Goal: Find specific page/section: Find specific page/section

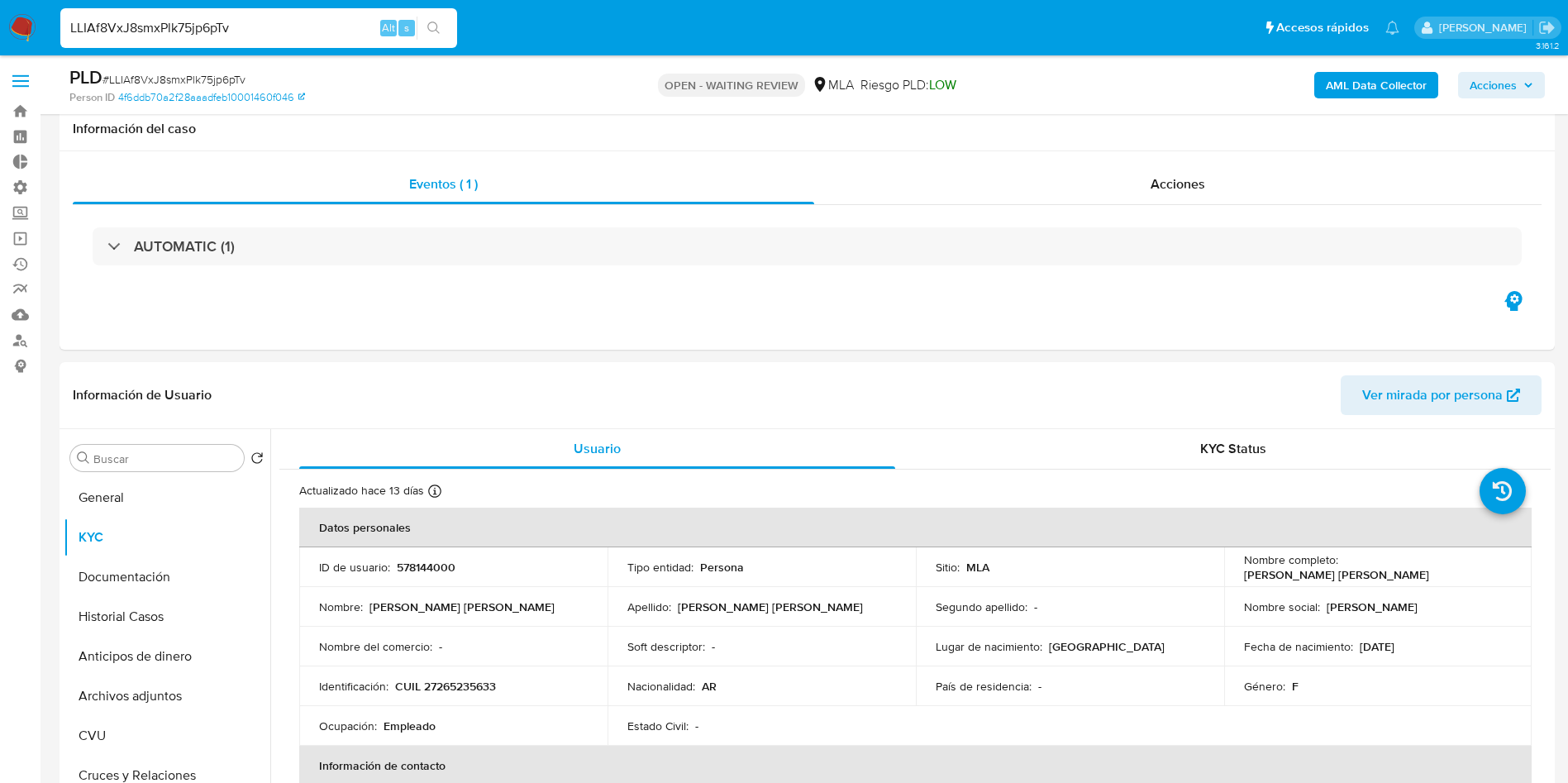
select select "10"
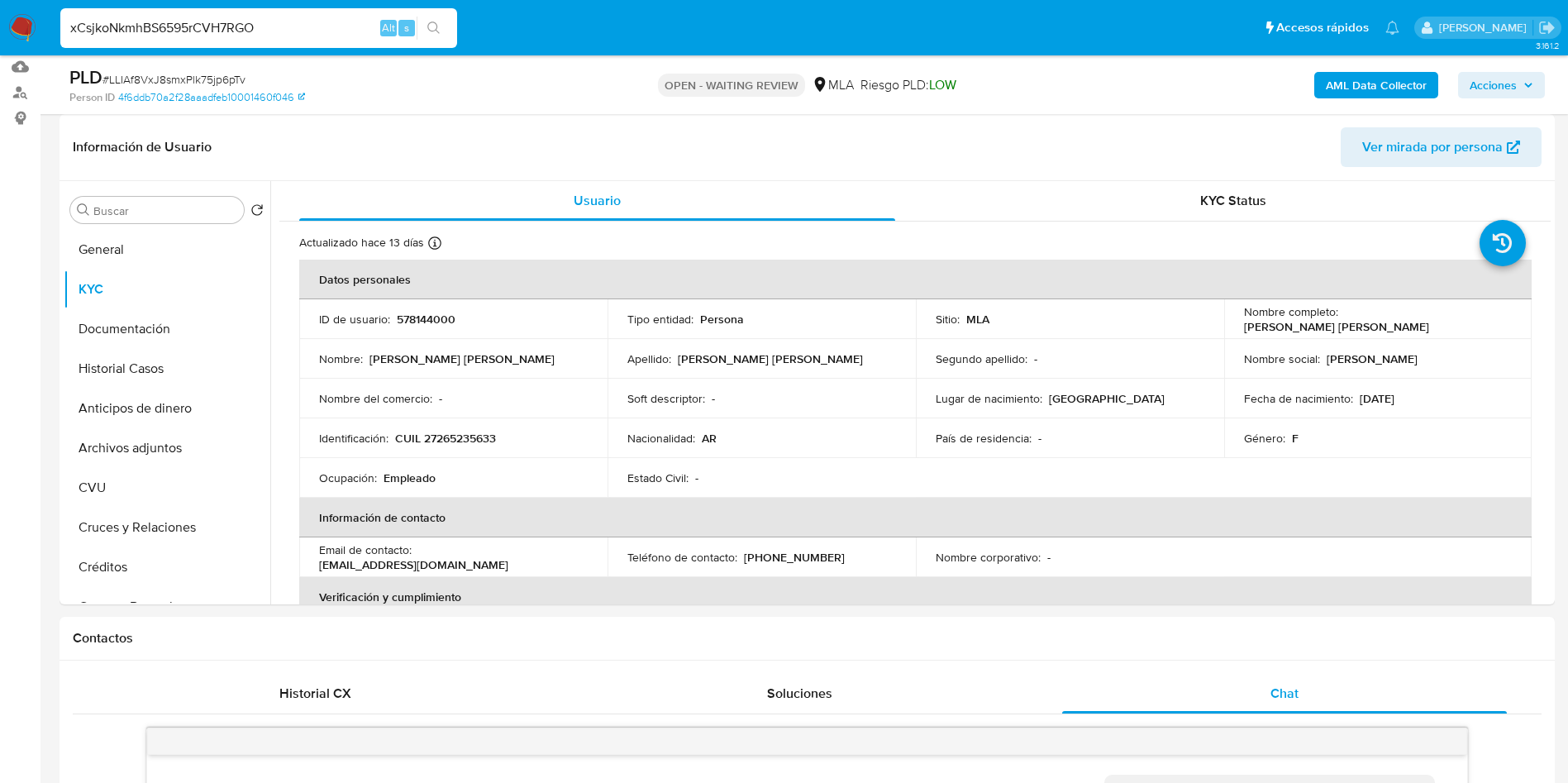
scroll to position [803, 0]
type input "xCsjkoNkmhBS6595rCVH7RGO"
click at [441, 37] on button "search-icon" at bounding box center [434, 27] width 34 height 23
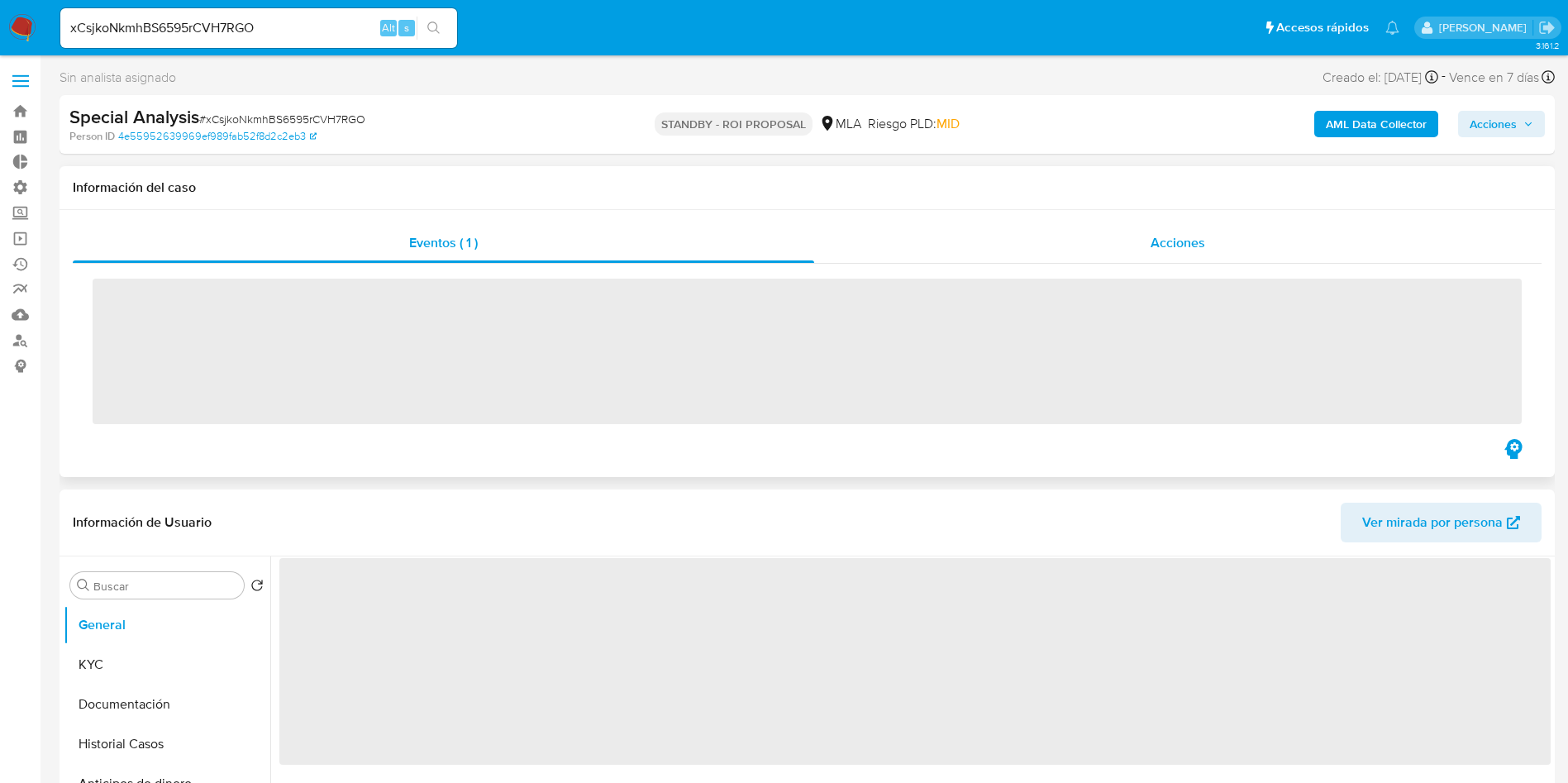
click at [1167, 251] on span "Acciones" at bounding box center [1177, 243] width 54 height 19
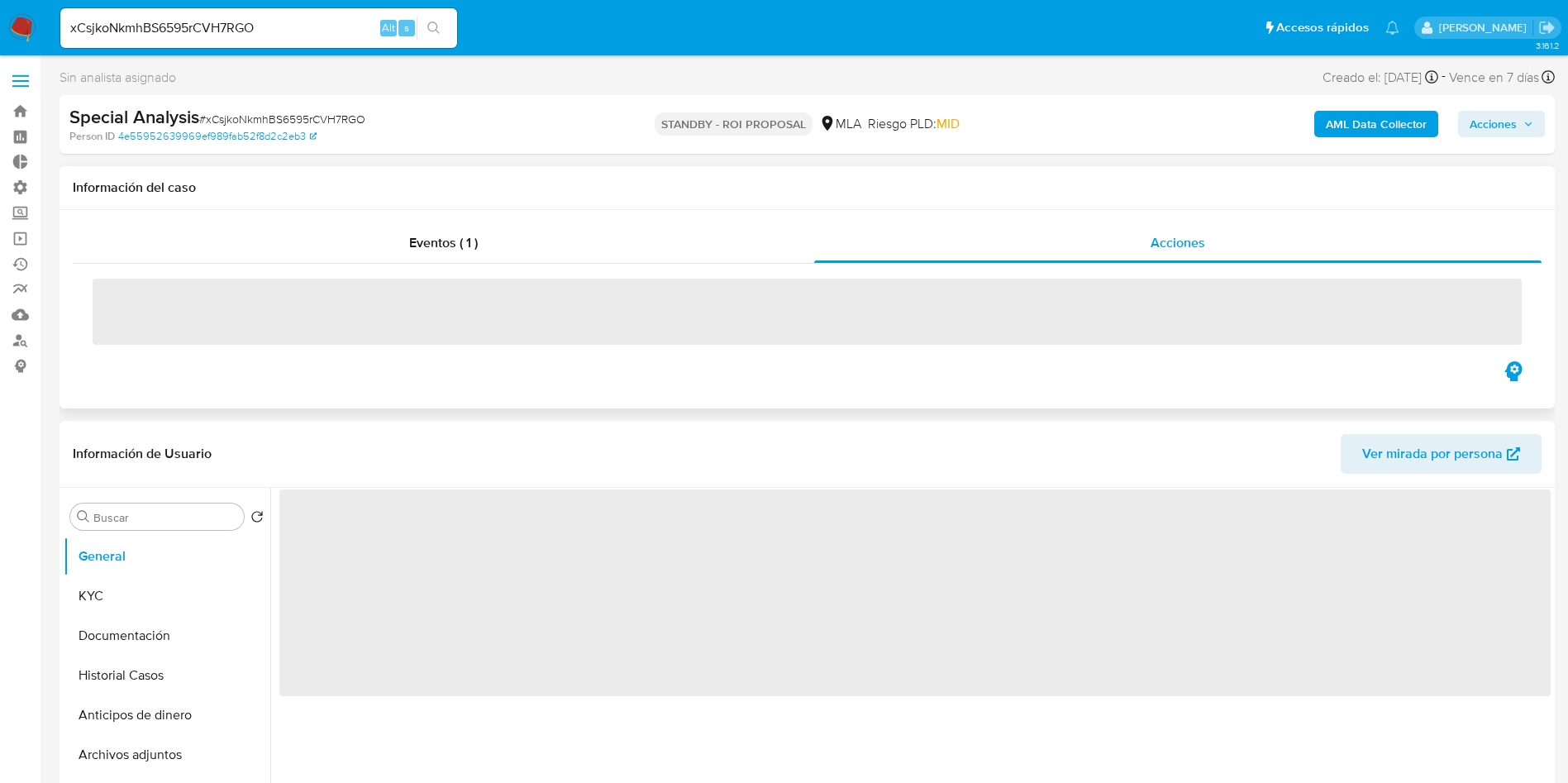
select select "10"
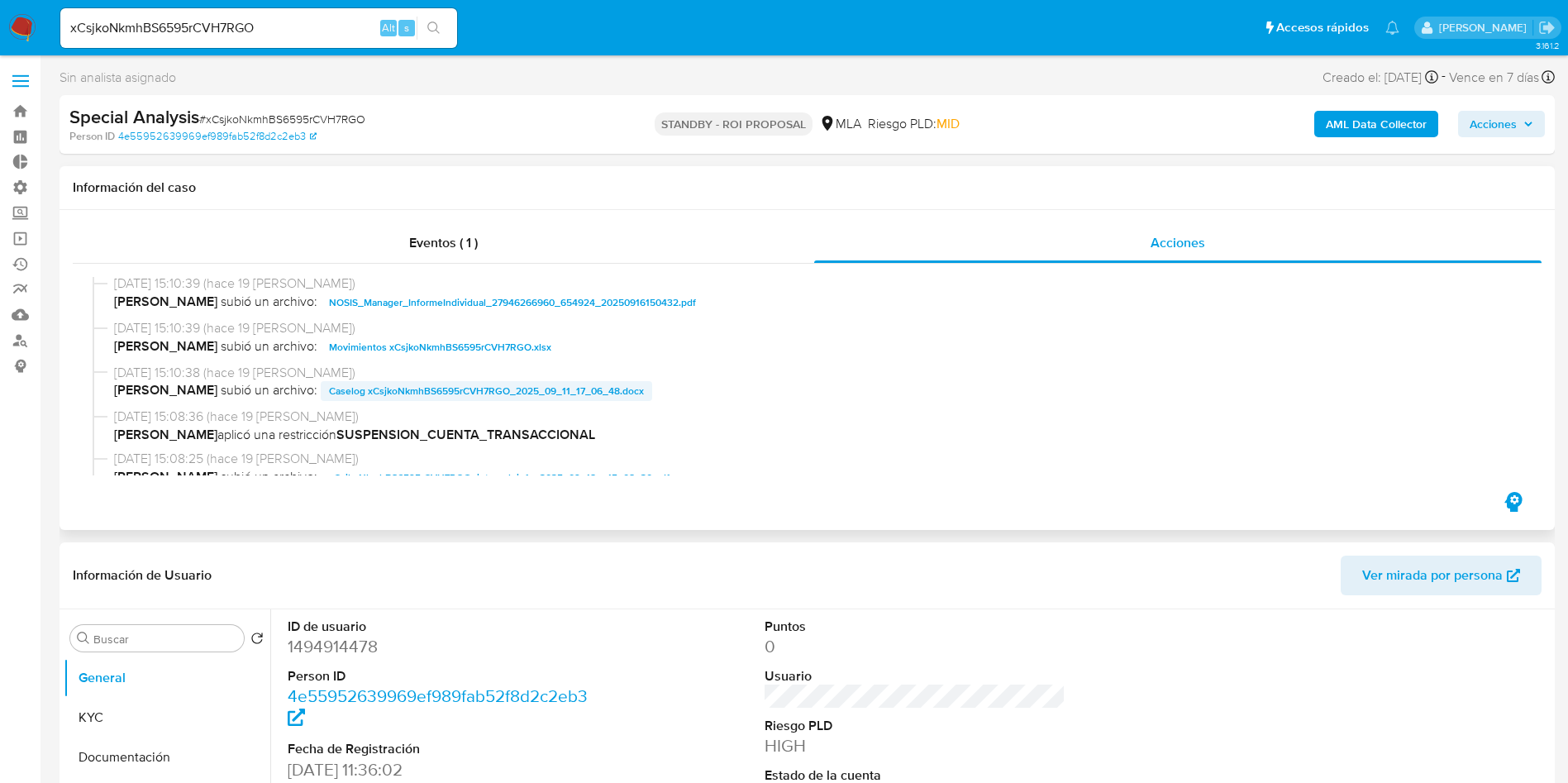
scroll to position [124, 0]
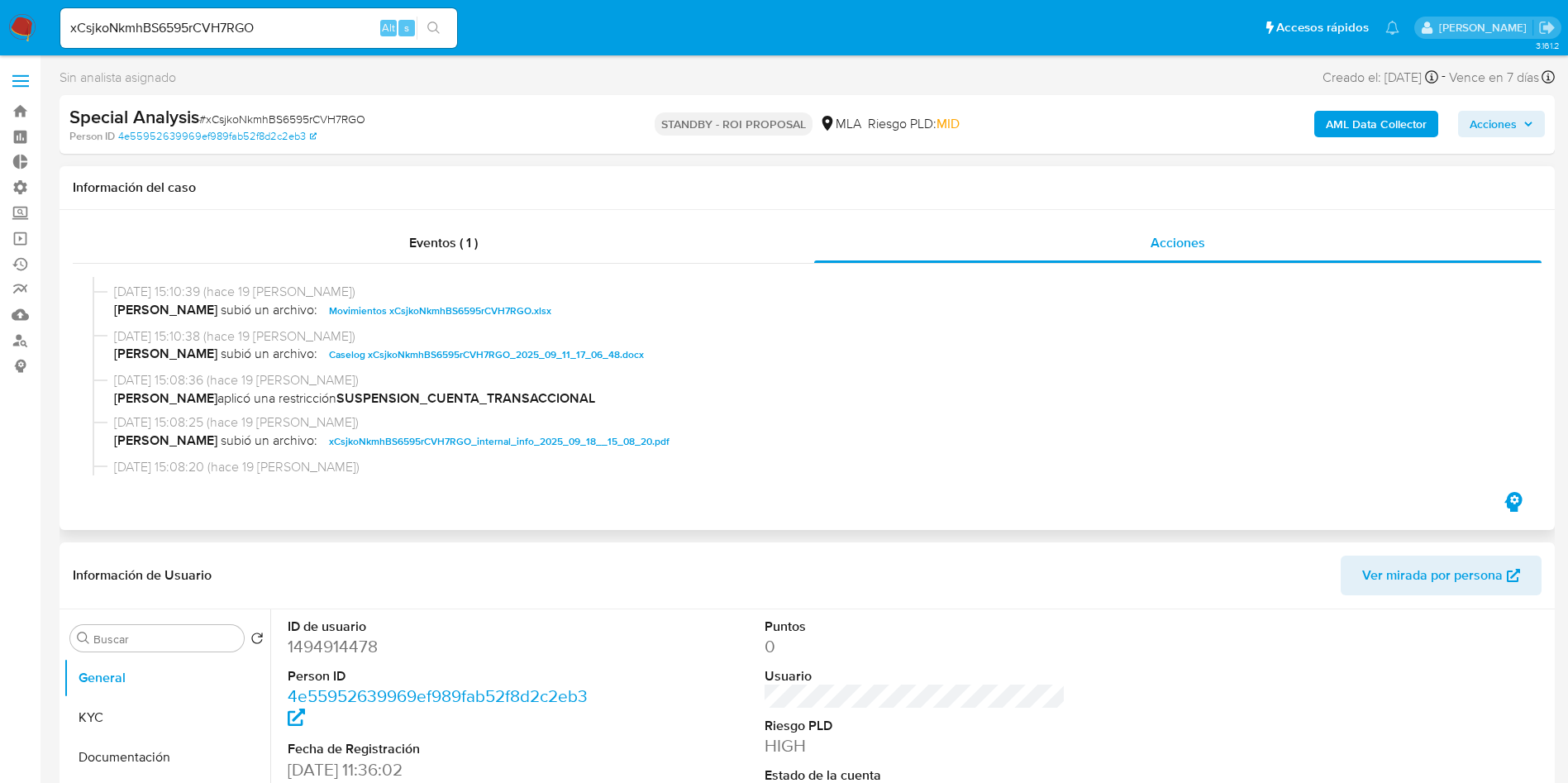
click at [458, 356] on span "Caselog xCsjkoNkmhBS6595rCVH7RGO_2025_09_11_17_06_48.docx" at bounding box center [486, 354] width 315 height 20
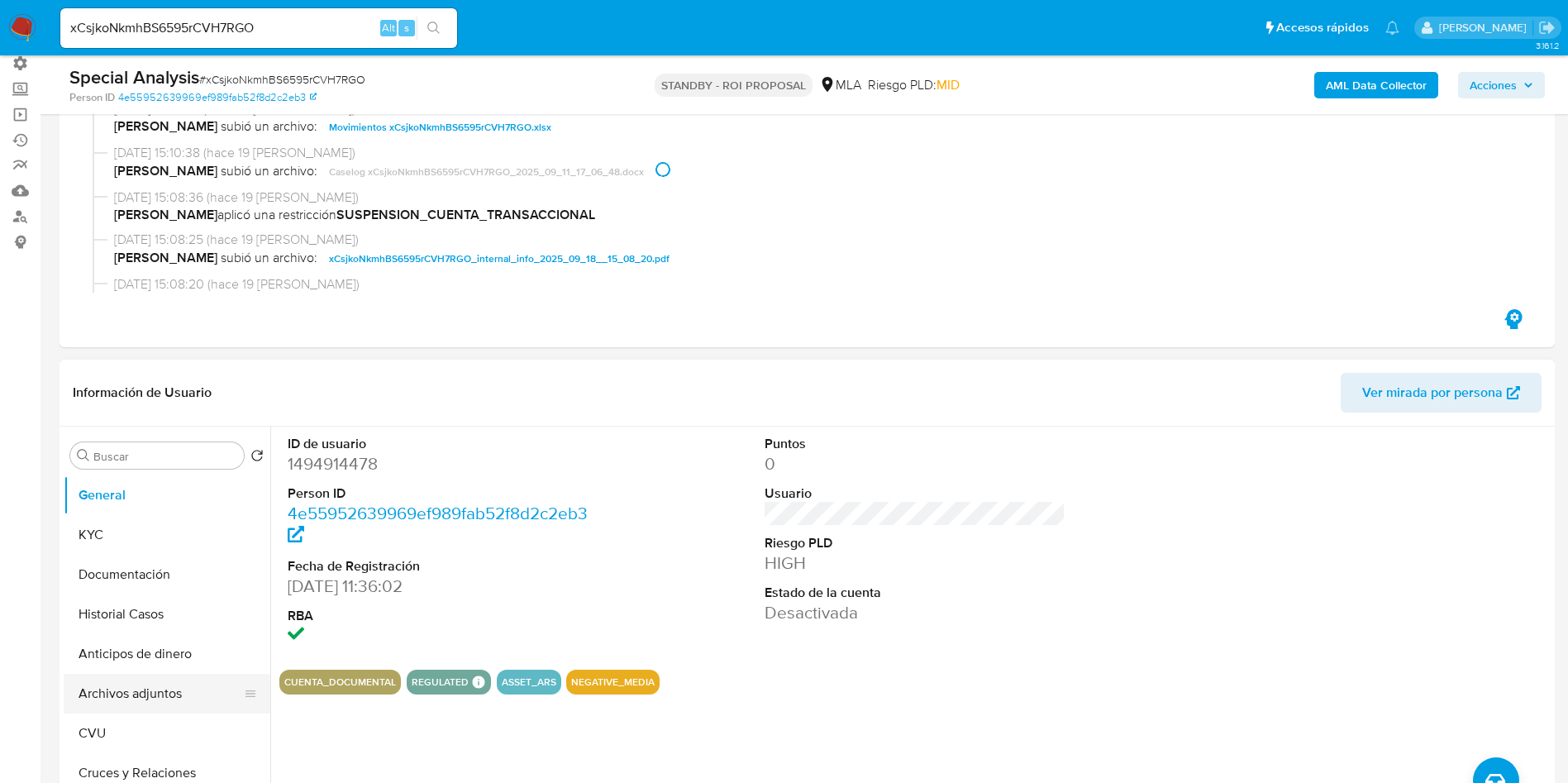
click at [173, 696] on button "Archivos adjuntos" at bounding box center [160, 693] width 194 height 40
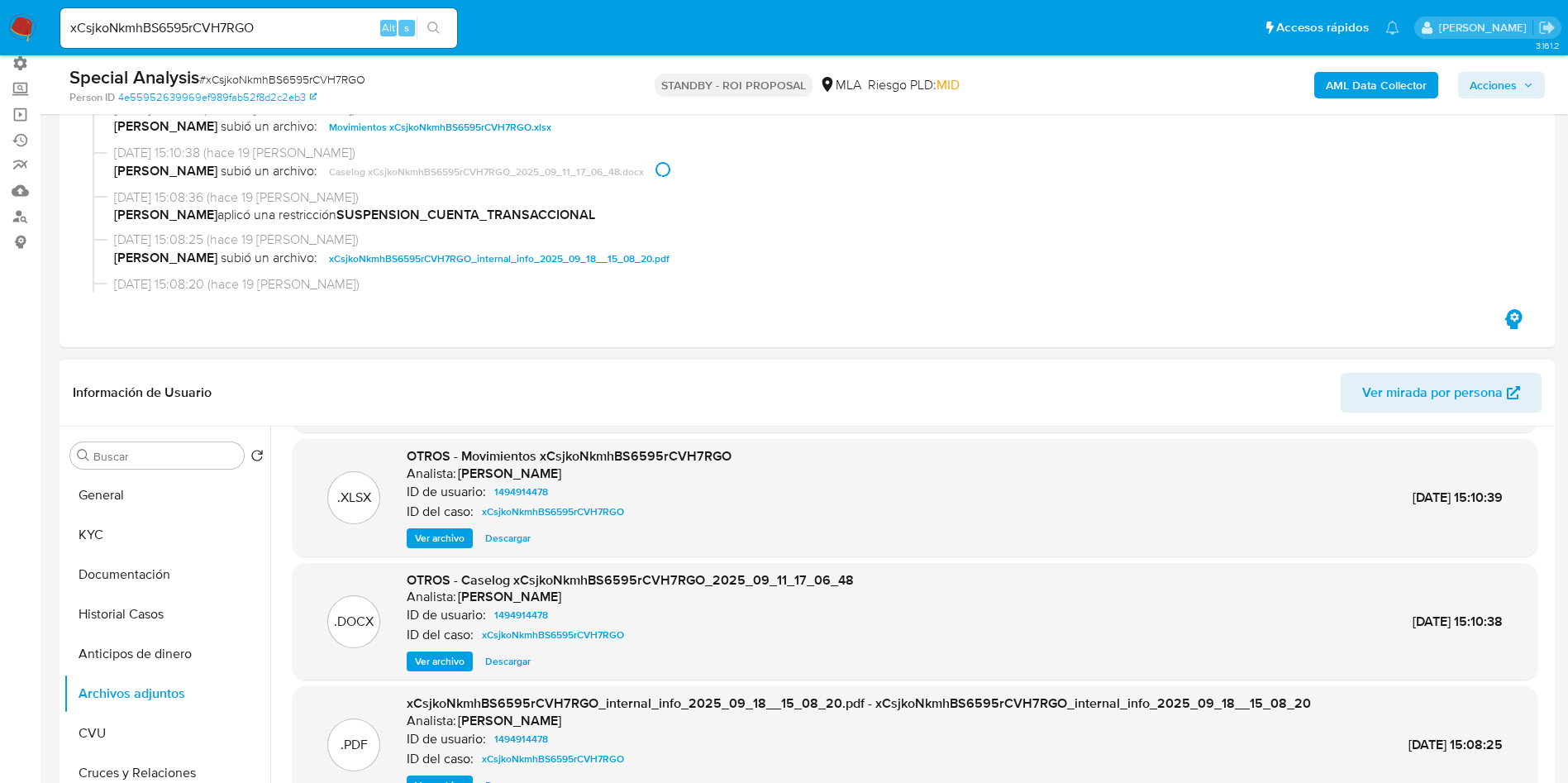
click at [524, 658] on span "Descargar" at bounding box center [508, 661] width 46 height 16
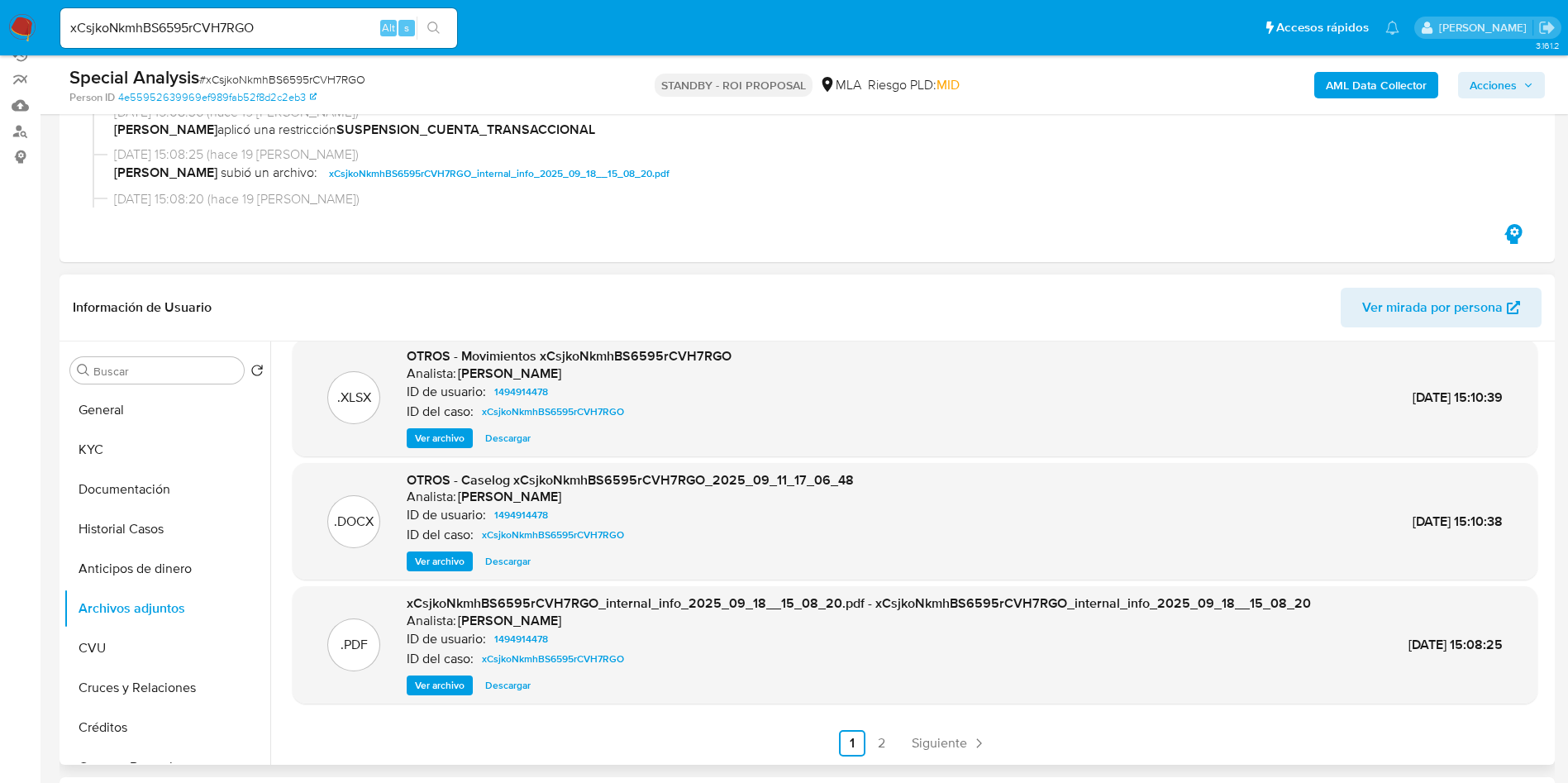
scroll to position [248, 0]
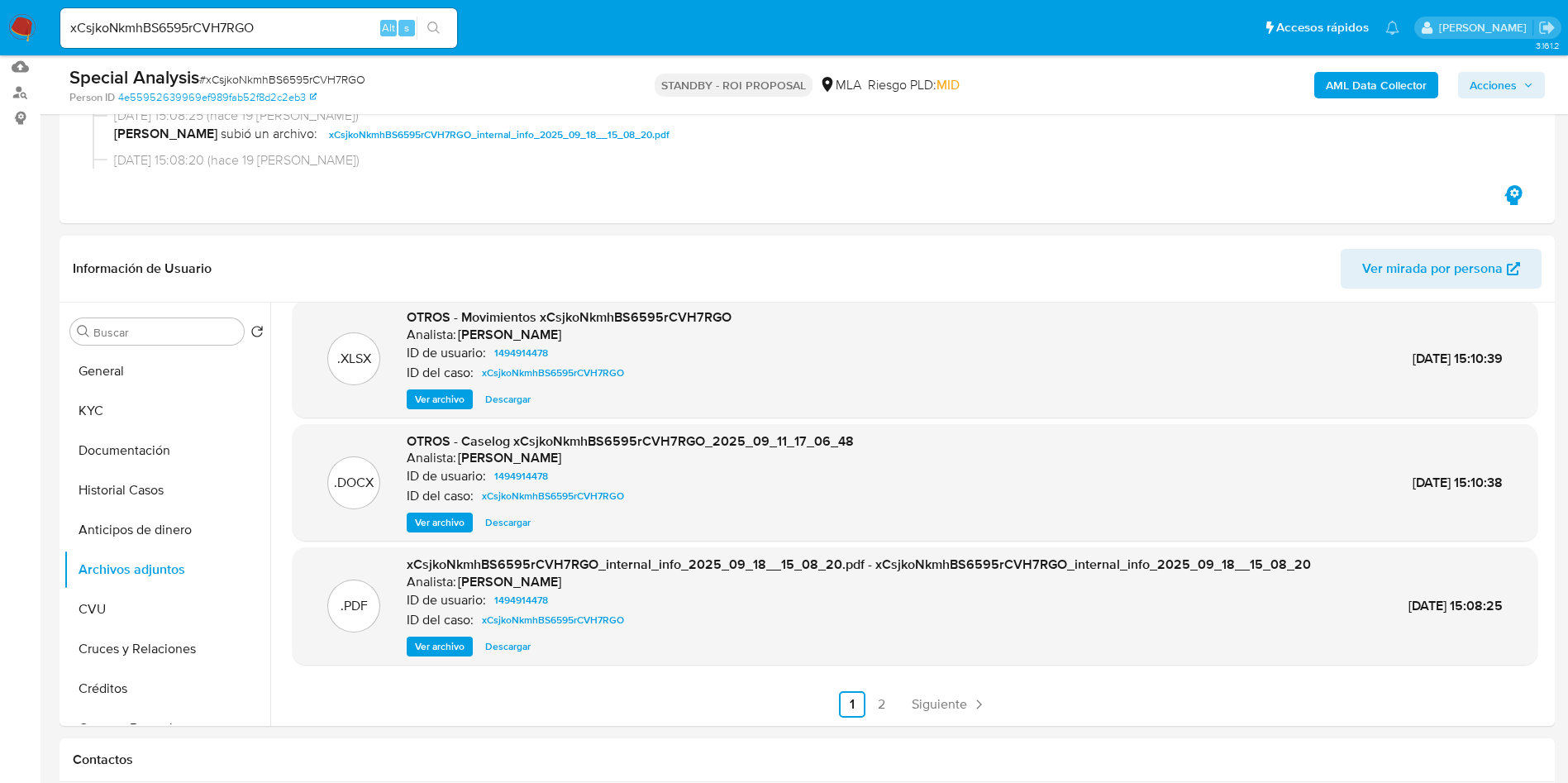
click at [247, 21] on input "xCsjkoNkmhBS6595rCVH7RGO" at bounding box center [258, 27] width 396 height 21
paste input "1904051581"
type input "1904051581"
click at [432, 32] on icon "search-icon" at bounding box center [434, 28] width 14 height 14
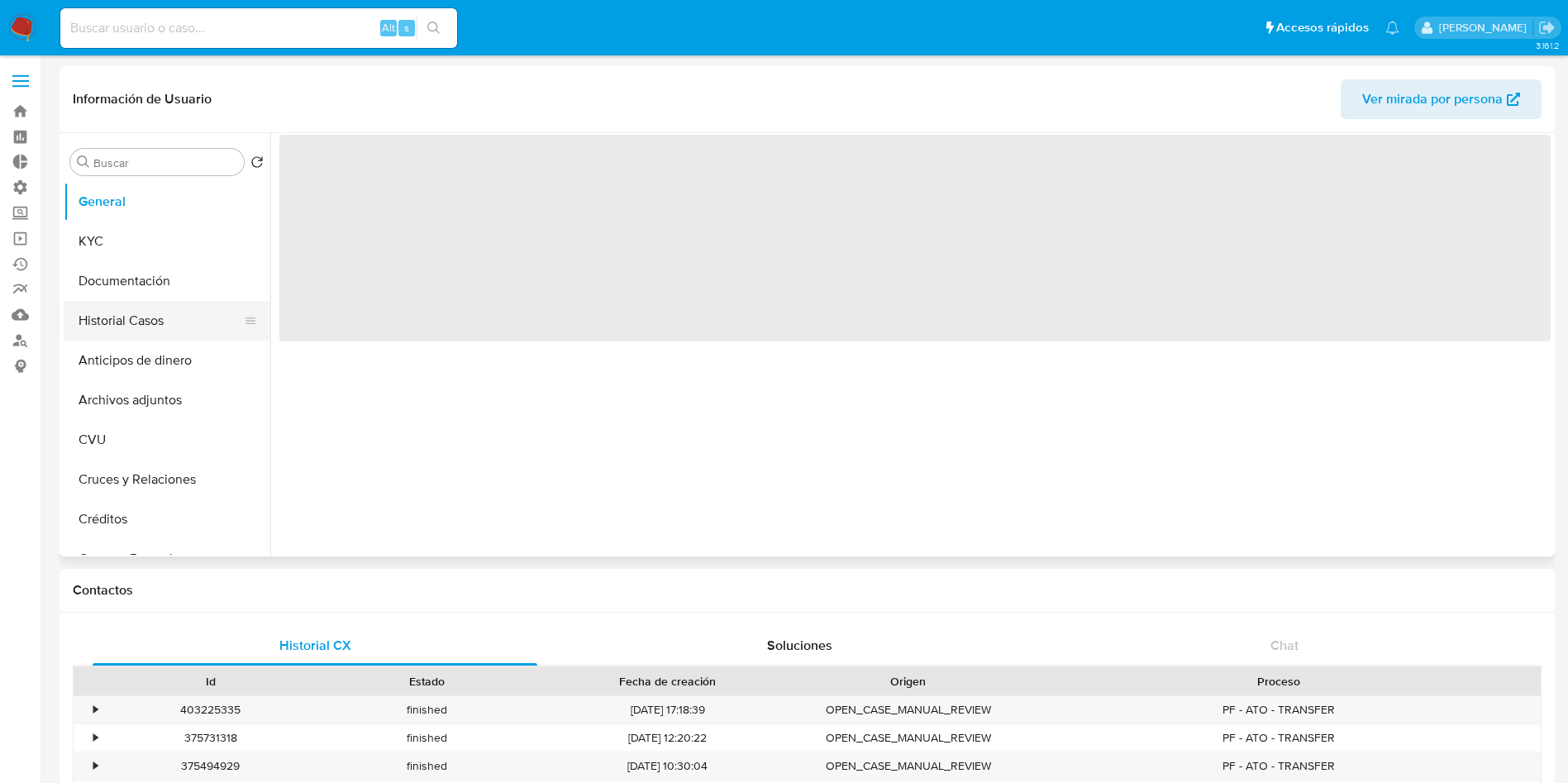
click at [109, 334] on button "Historial Casos" at bounding box center [160, 320] width 194 height 40
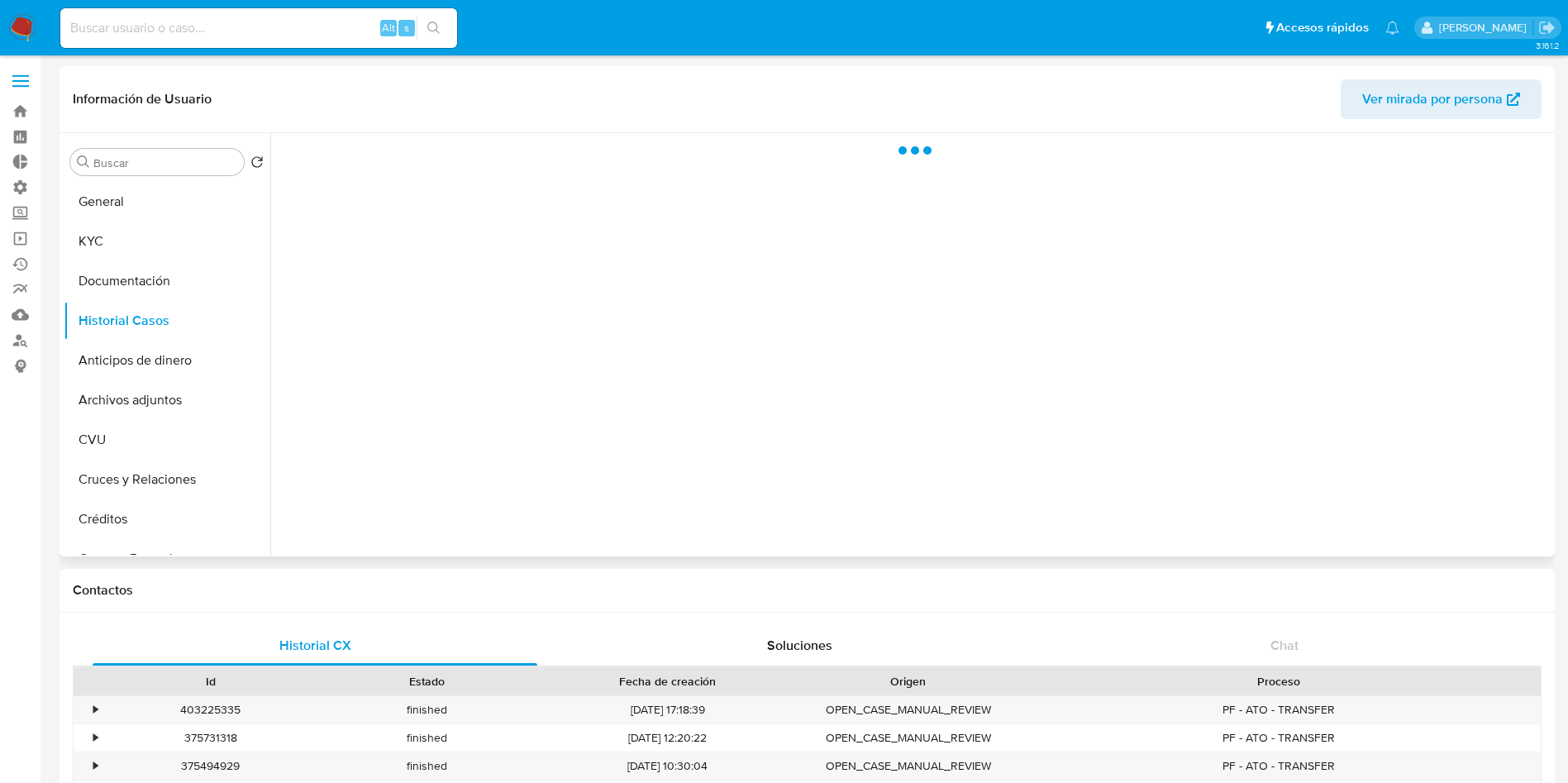
select select "10"
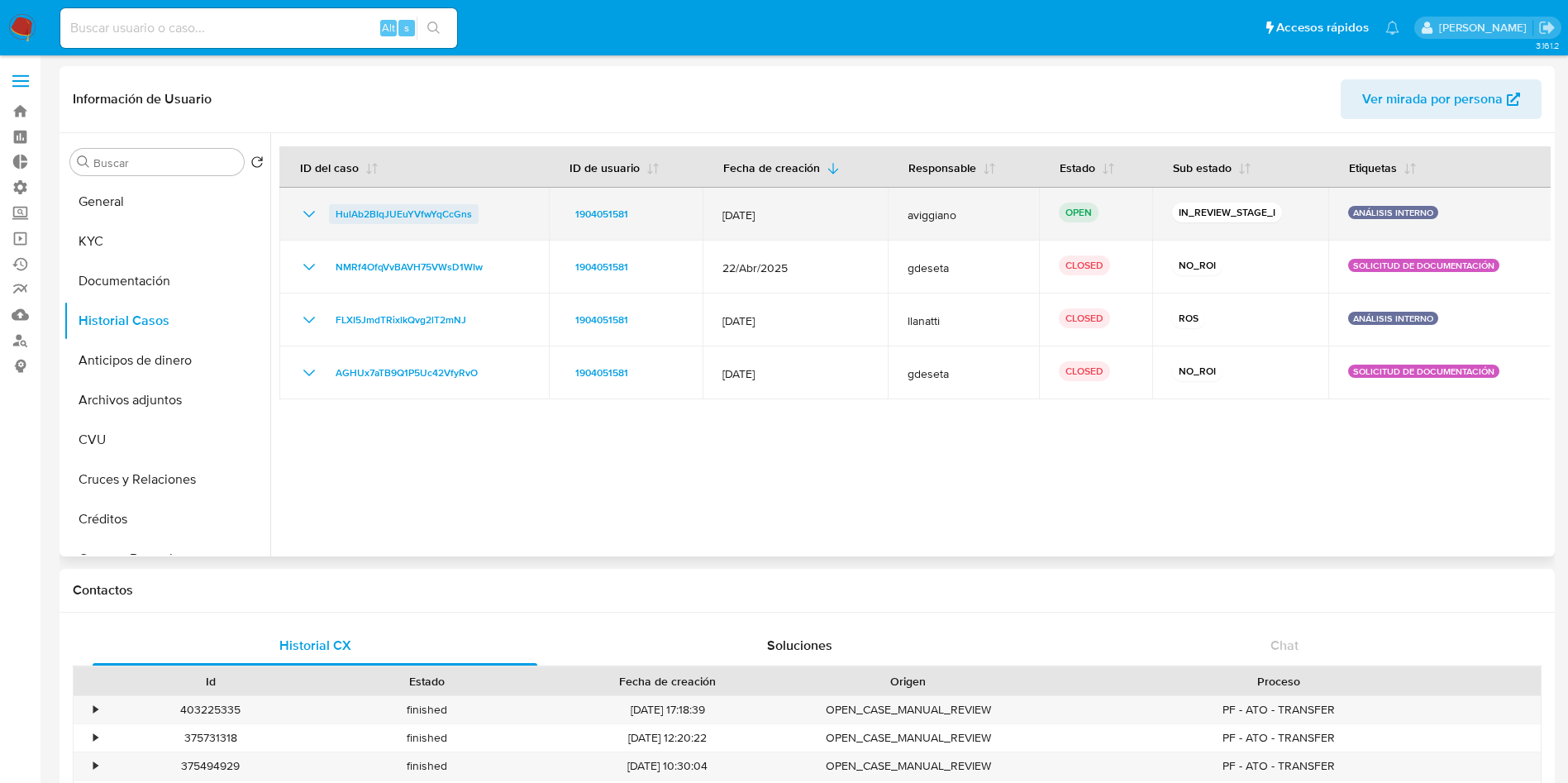
click at [433, 213] on span "HulAb2BIqJUEuYVfwYqCcGns" at bounding box center [403, 213] width 137 height 20
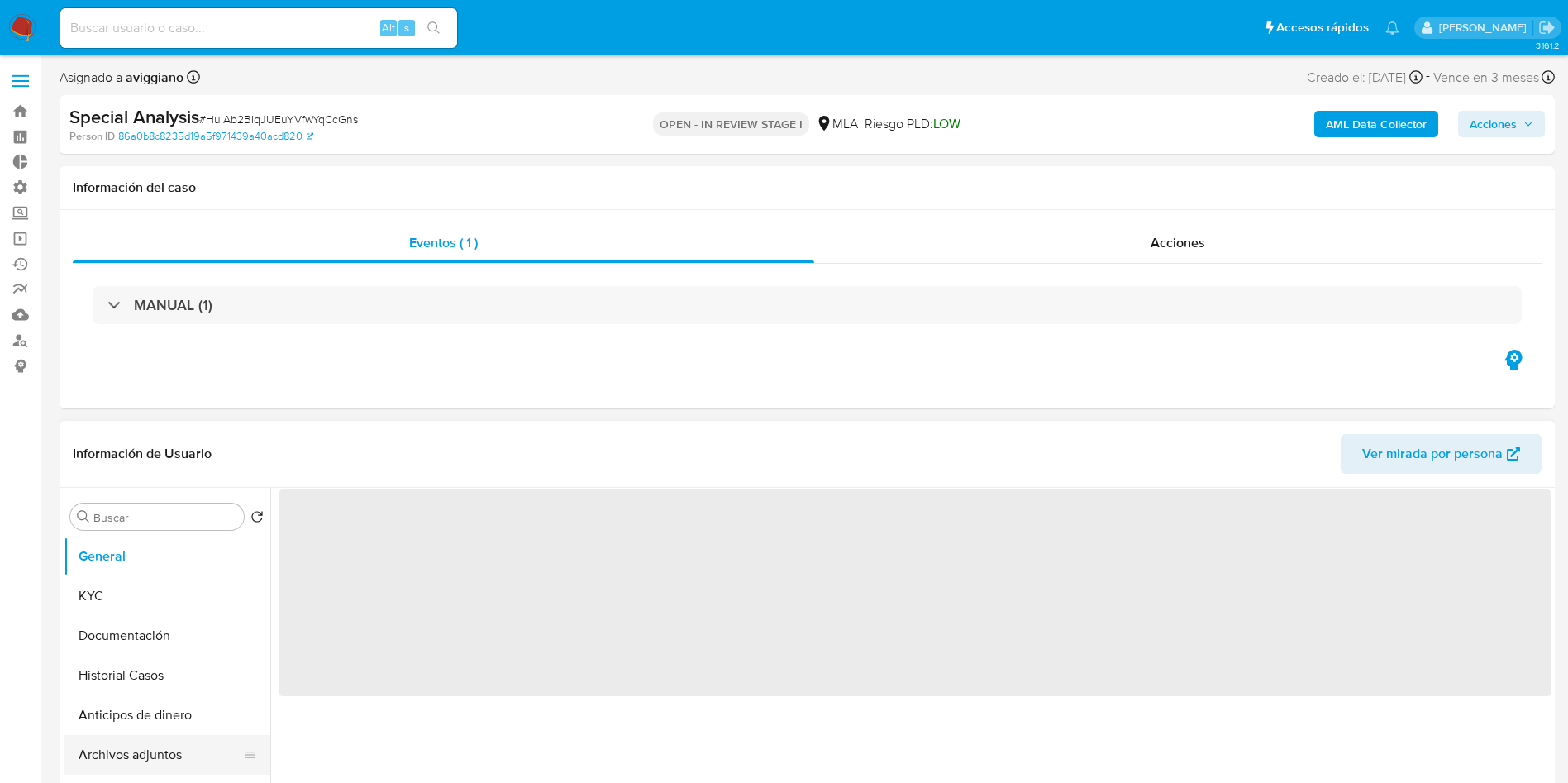
click at [141, 740] on button "Archivos adjuntos" at bounding box center [160, 754] width 194 height 40
select select "10"
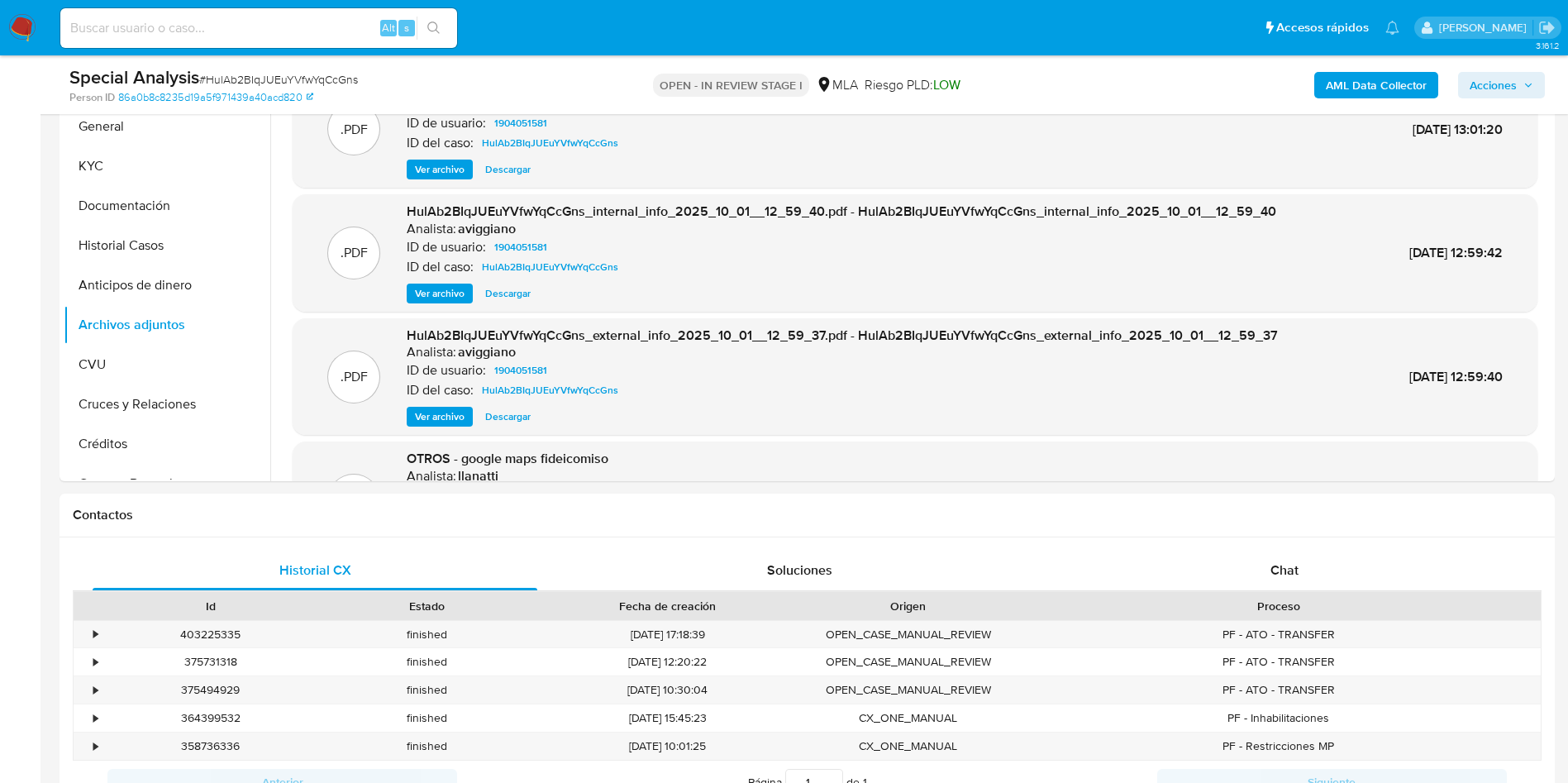
scroll to position [372, 0]
